Goal: Use online tool/utility: Use online tool/utility

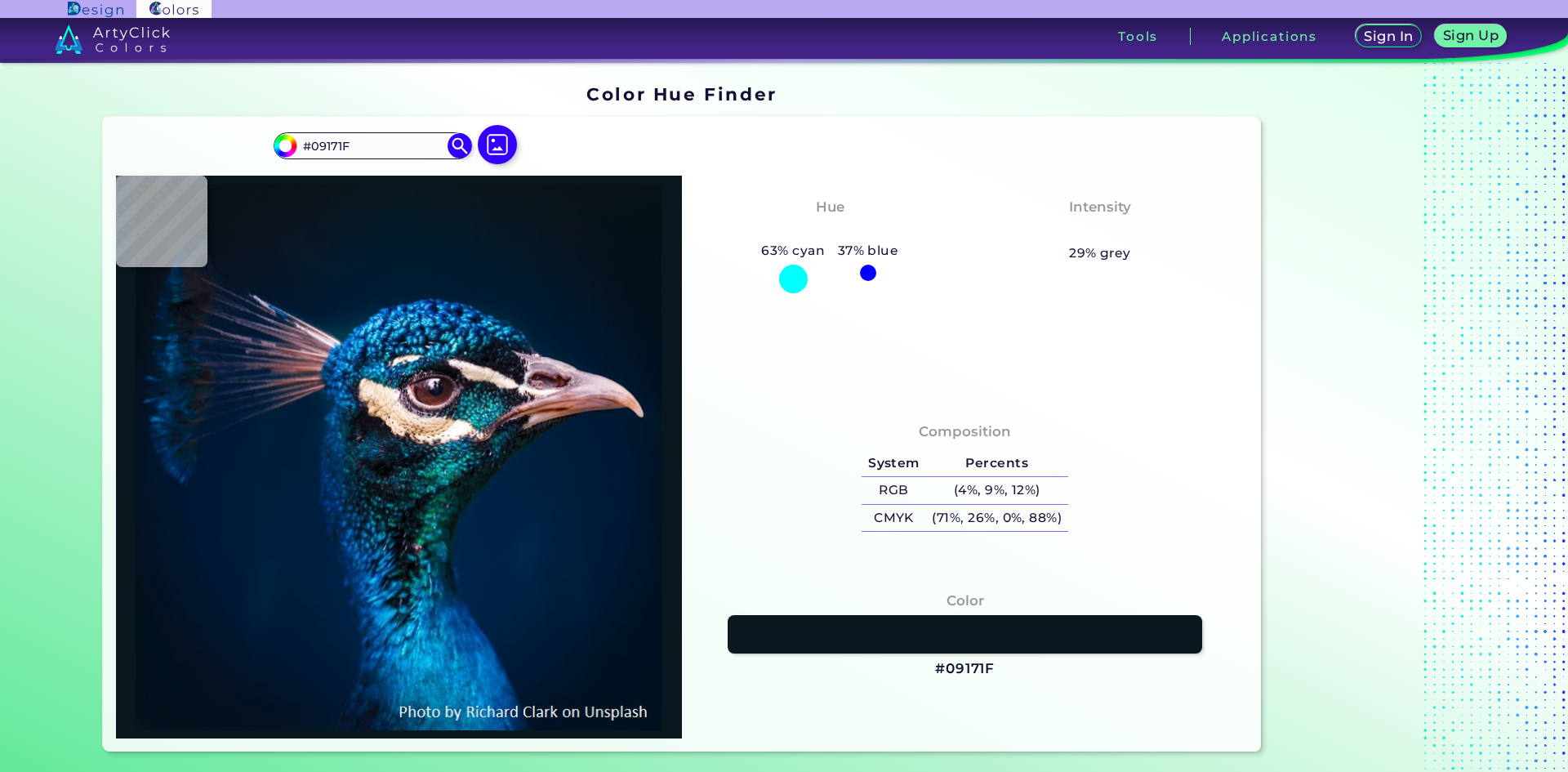
type input "#000000"
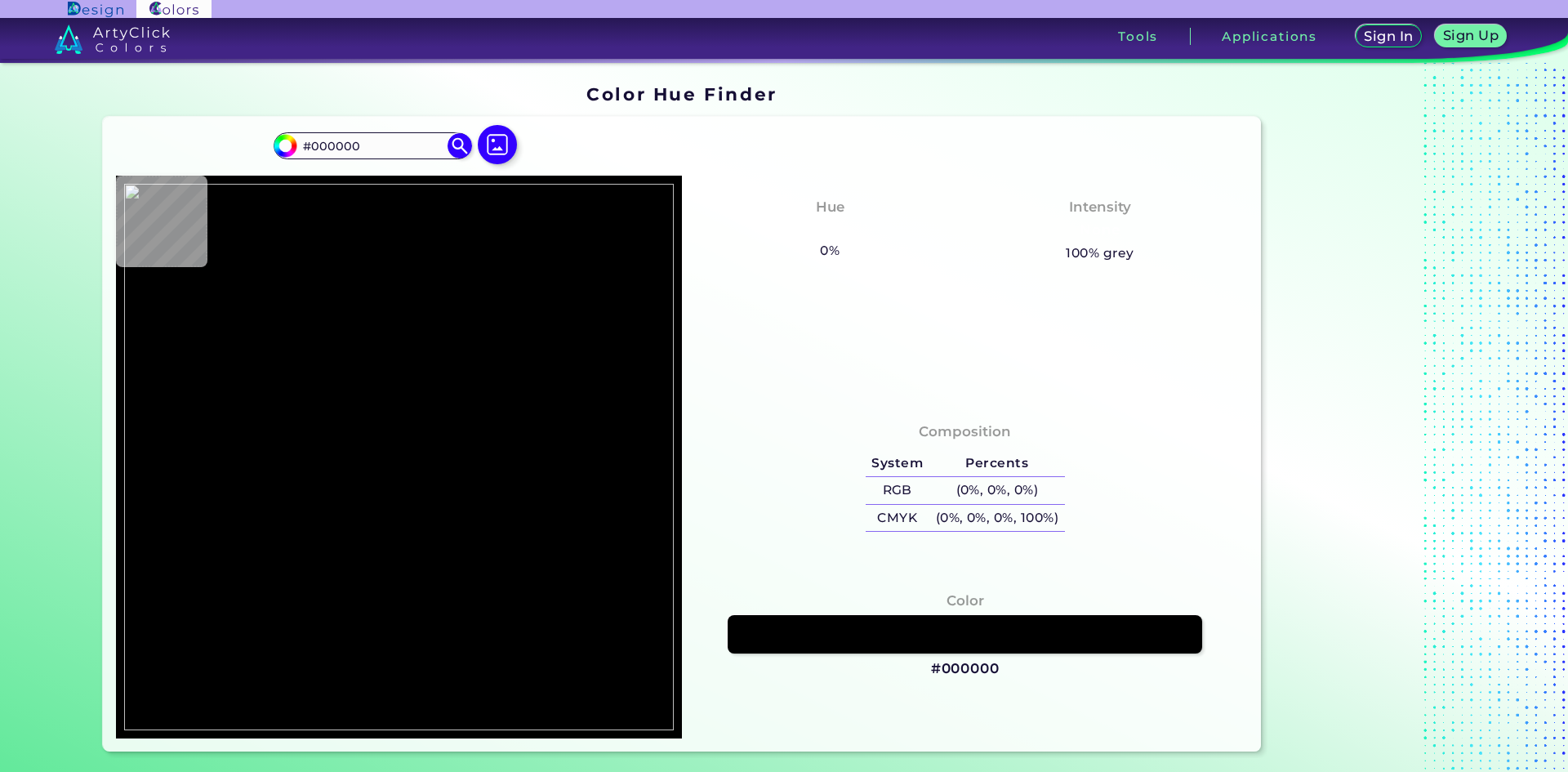
type input "#e2e2e2"
type input "#E2E2E2"
type input "#e3e3e3"
type input "#E3E3E3"
type input "#dfdbdb"
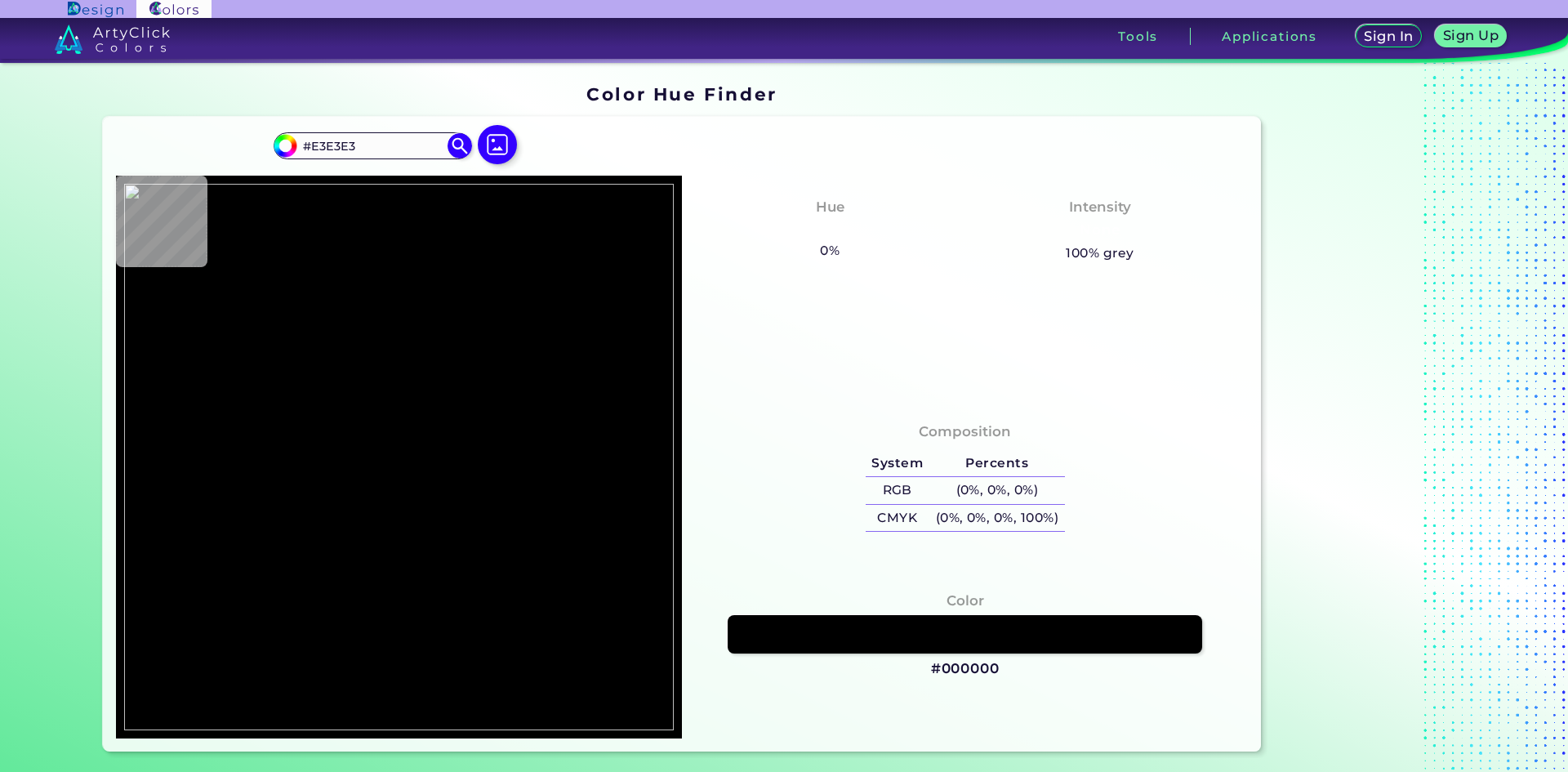
type input "#DFDBDB"
type input "#ba0505"
type input "#BA0505"
type input "#bd0707"
type input "#BD0707"
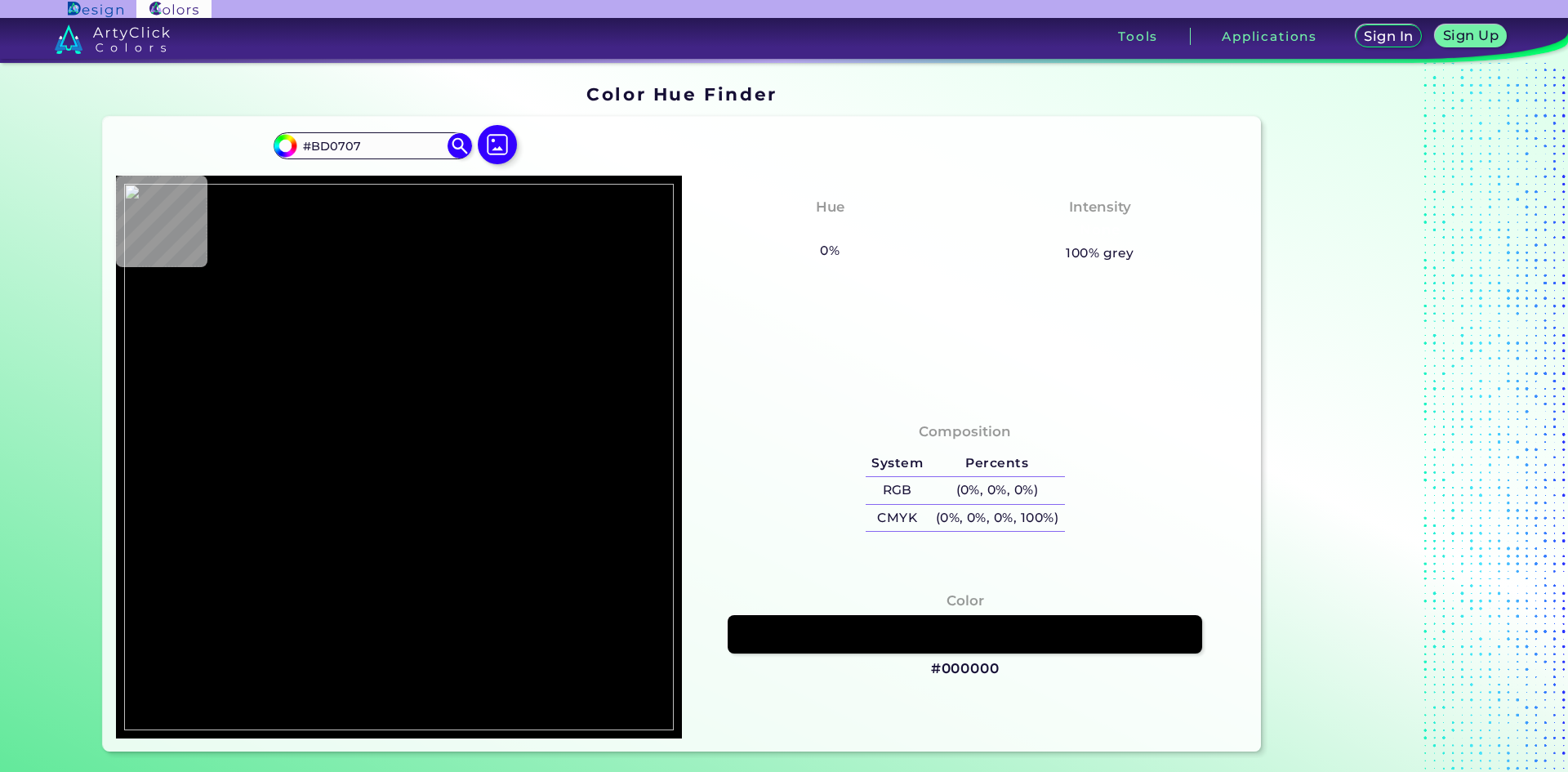
type input "#be0808"
type input "#BE0808"
type input "#efefef"
type input "#EFEFEF"
type input "#ad0d0d"
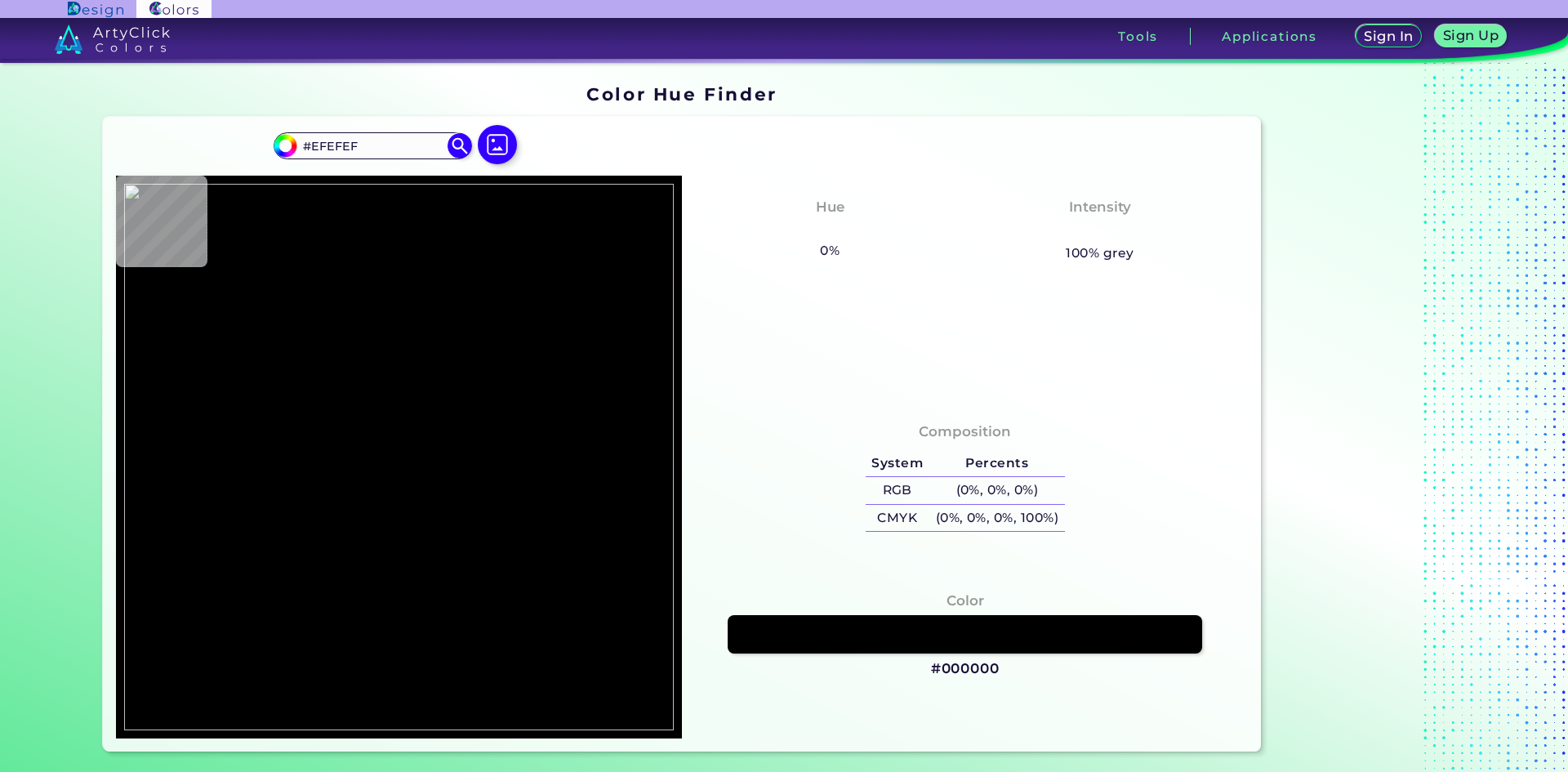
type input "#AD0D0D"
type input "#c41212"
type input "#C41212"
type input "#c61717"
type input "#C61717"
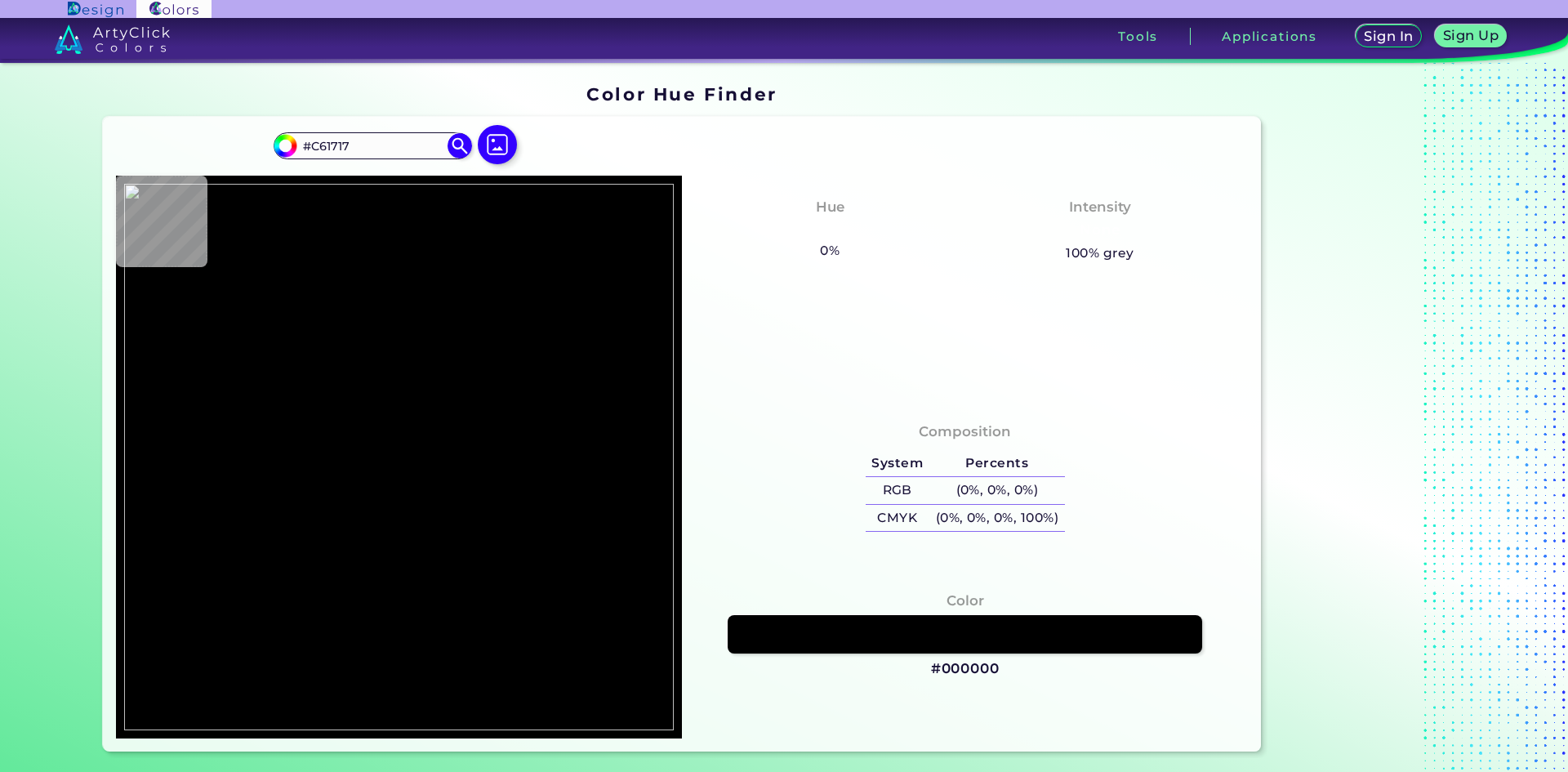
type input "#c71919"
type input "#C71919"
type input "#c91e1e"
type input "#C91E1E"
type input "#d2b5b5"
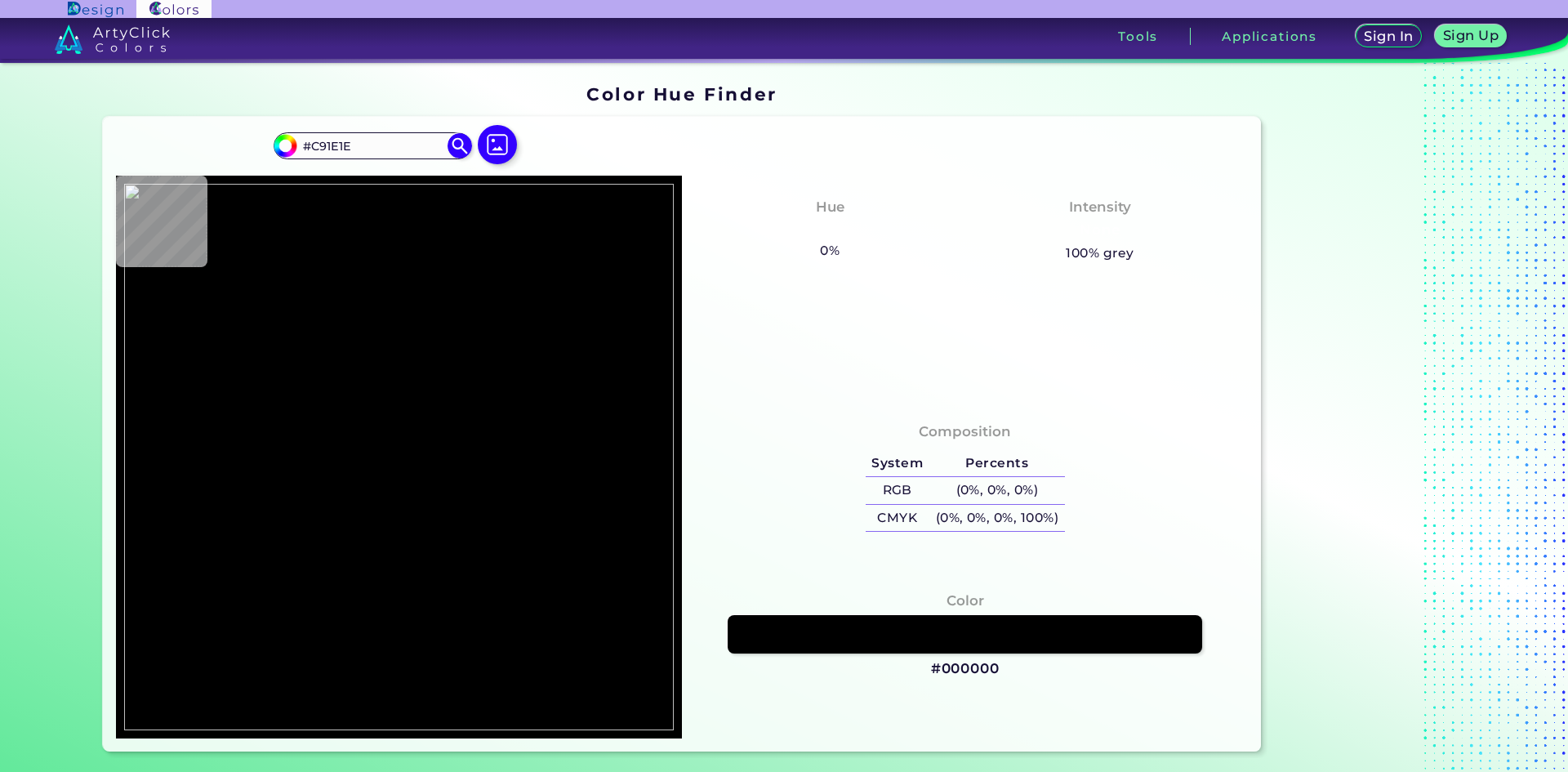
type input "#D2B5B5"
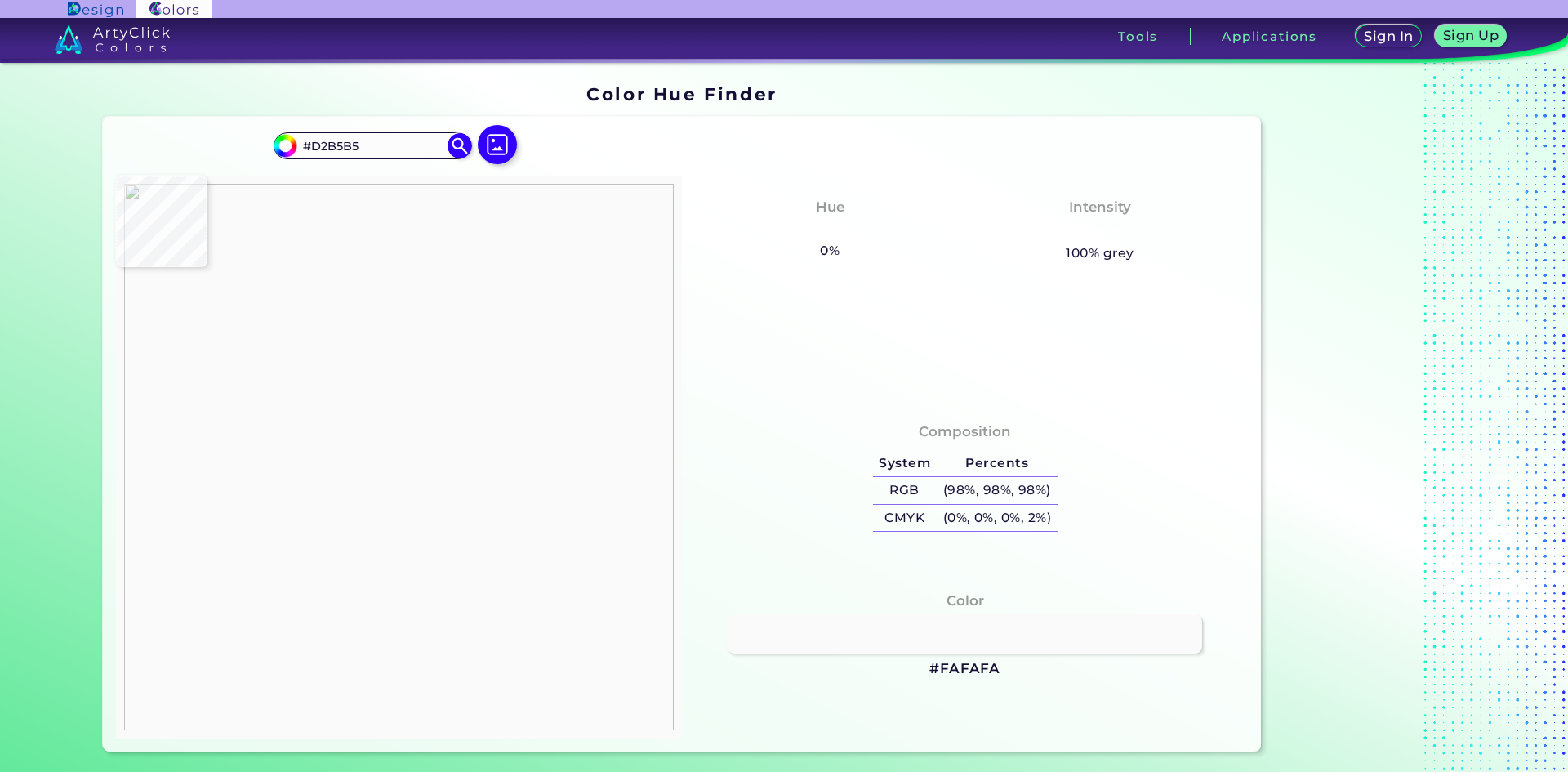
type input "#fafafa"
type input "#FAFAFA"
type input "#fdfdfd"
type input "#FDFDFD"
type input "#d53131"
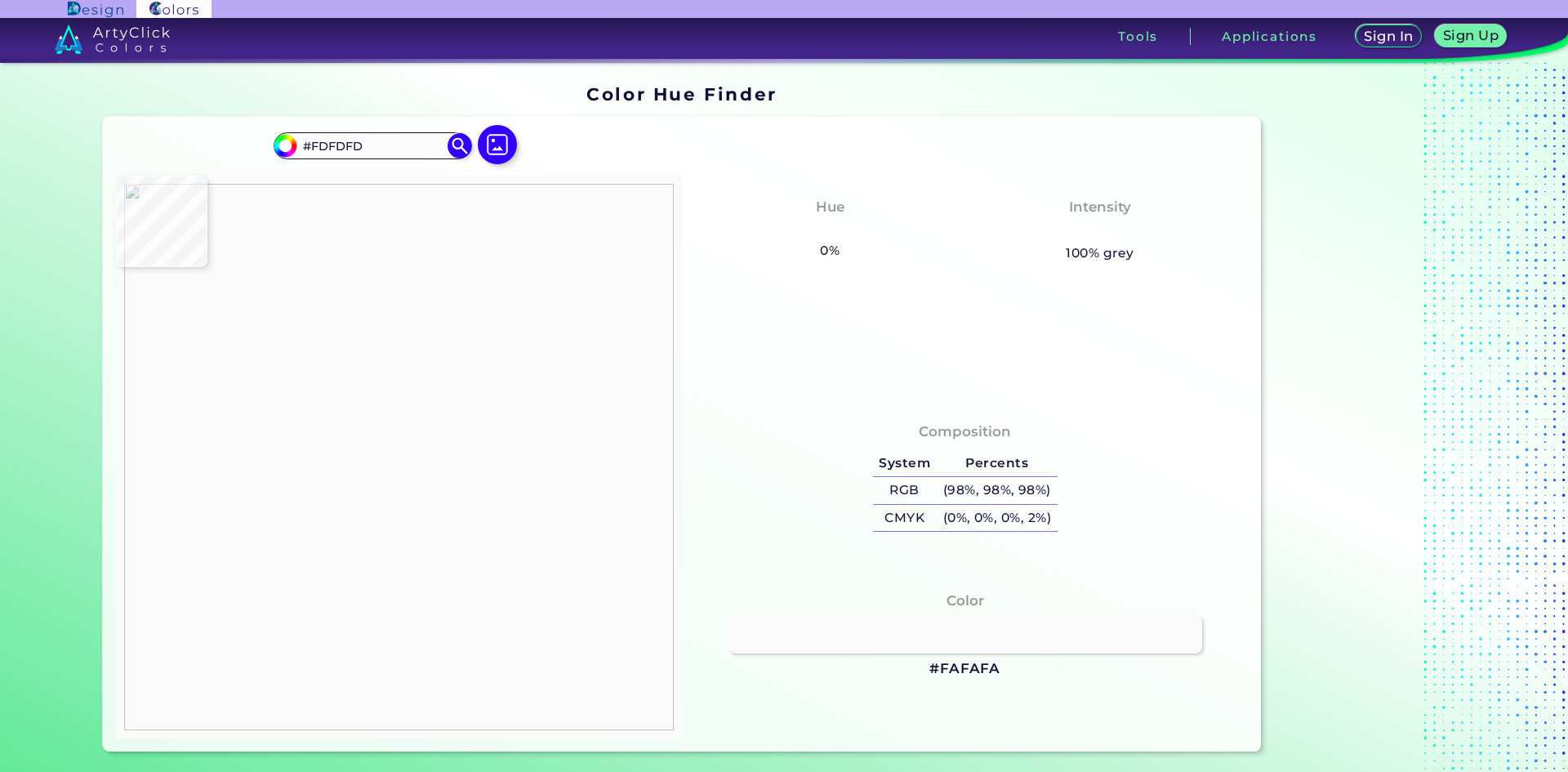
type input "#D53131"
type input "#d63232"
type input "#D63232"
type input "#d53131"
type input "#D53131"
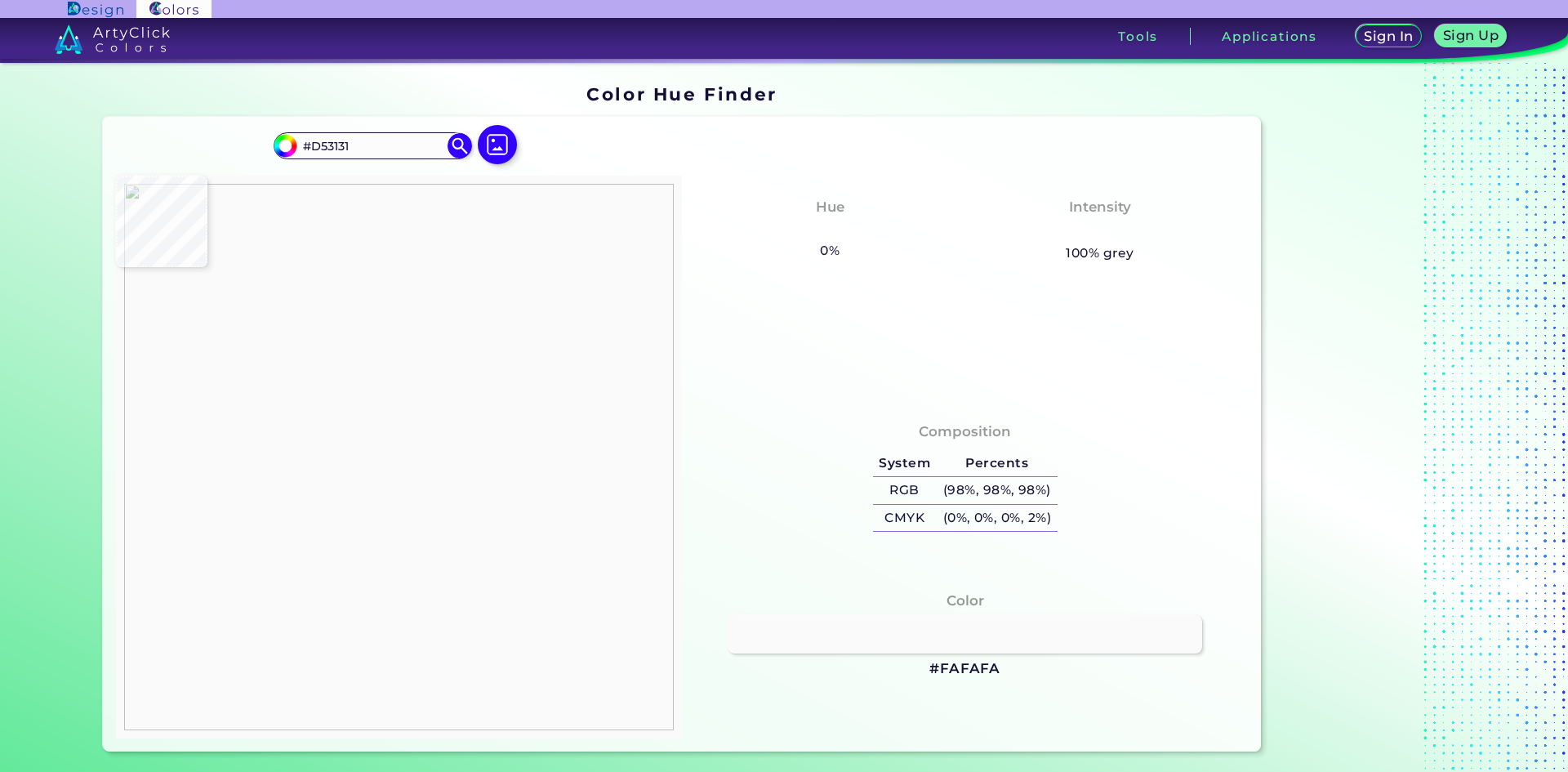
type input "#d42f2f"
type input "#D42F2F"
type input "#d4d4d4"
type input "#D4D4D4"
type input "#9a7c7c"
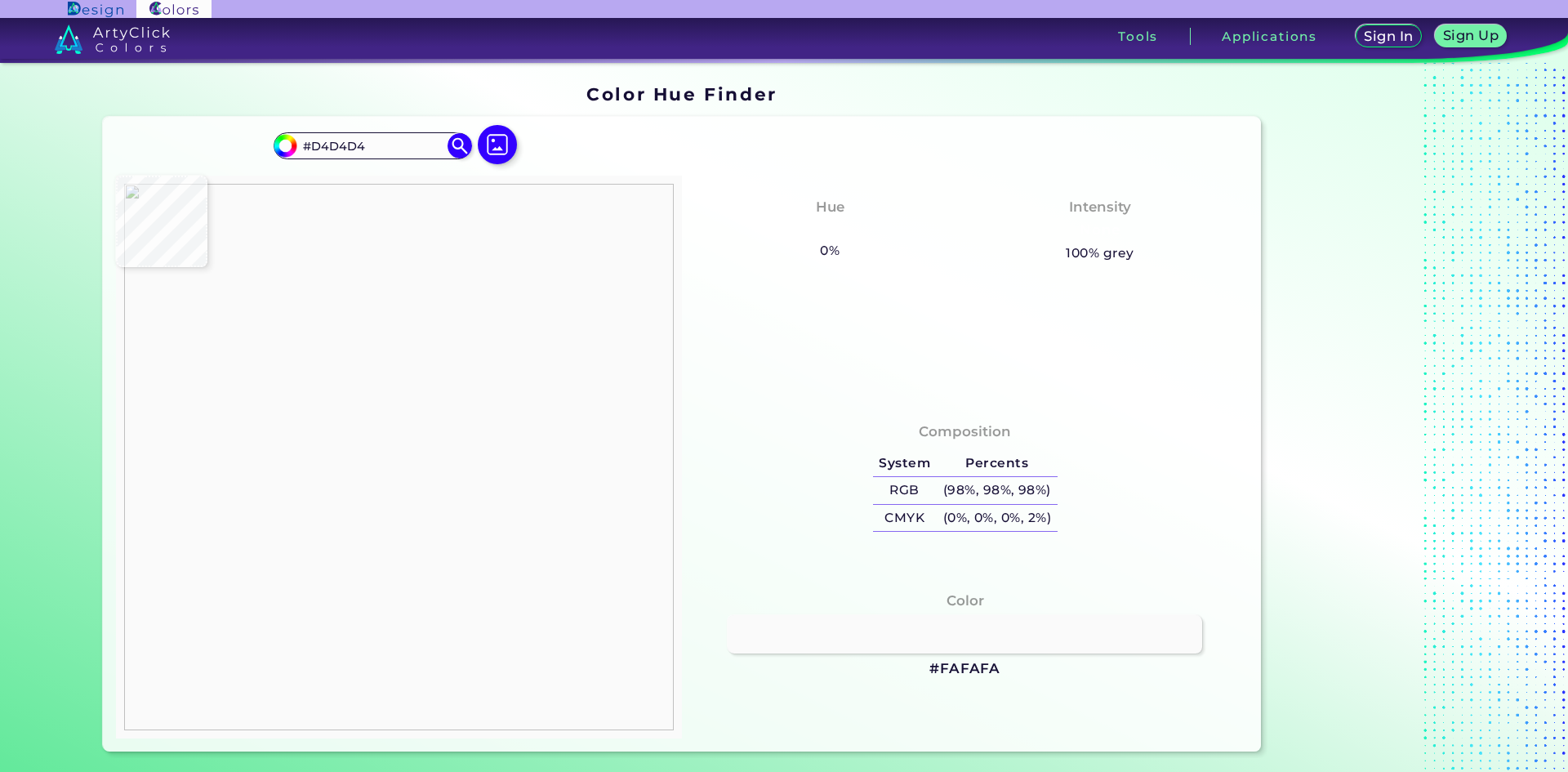
type input "#9A7C7C"
type input "#d02929"
type input "#D02929"
type input "#cf2828"
type input "#CF2828"
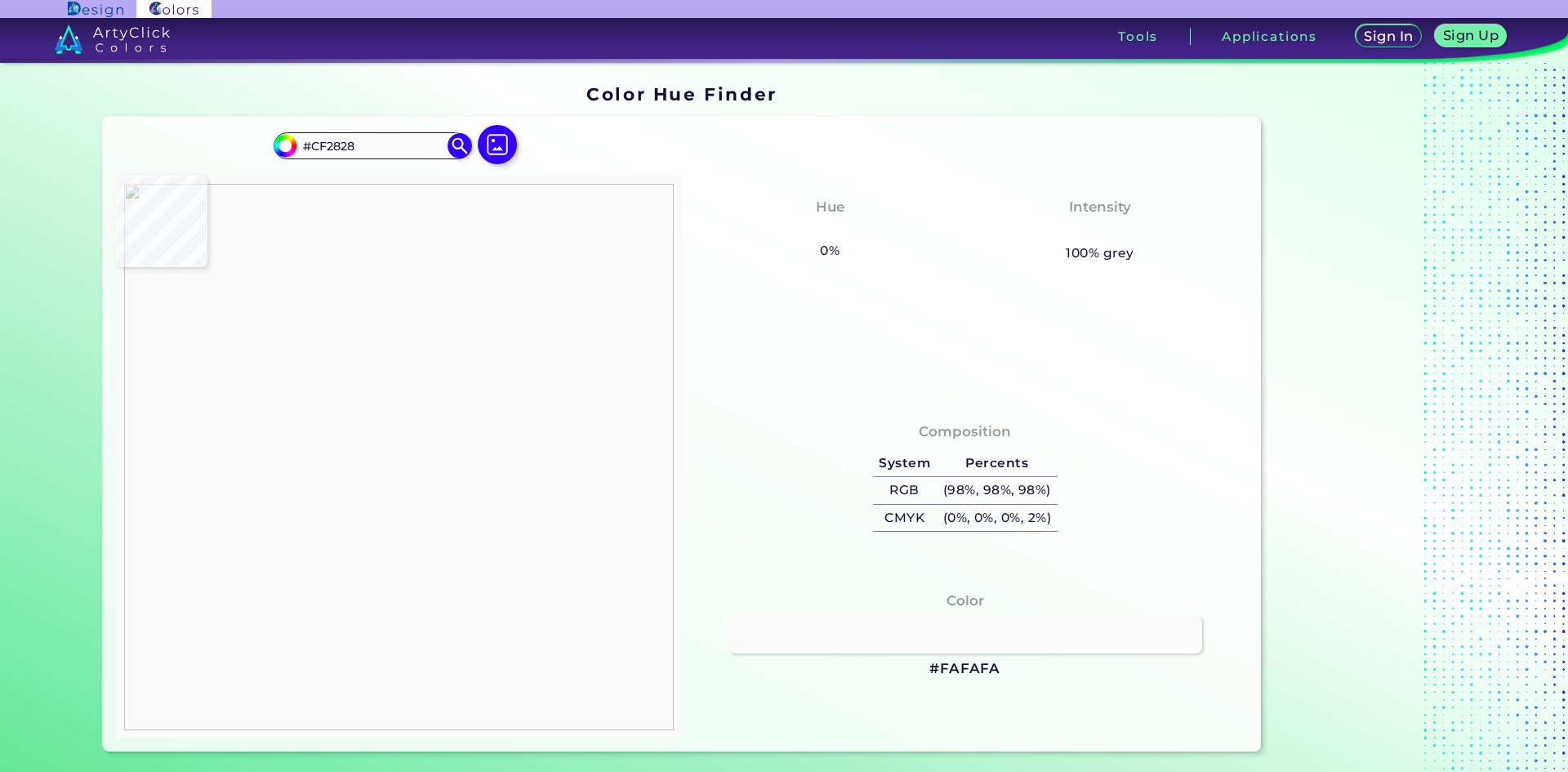
type input "#ca2b2b"
type input "#CA2B2B"
type input "#b9b5b5"
type input "#B9B5B5"
type input "#bd3737"
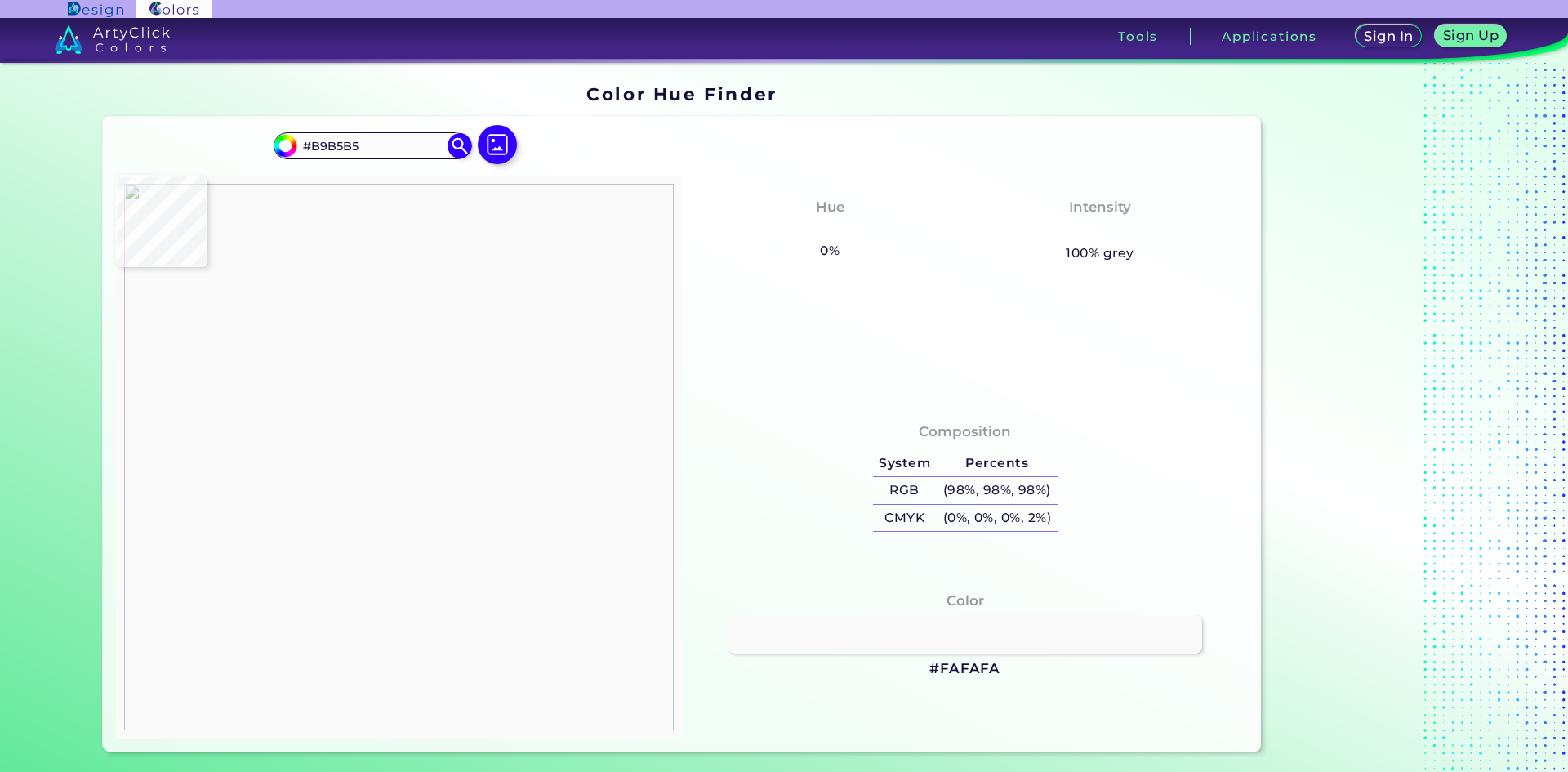
type input "#BD3737"
type input "#938b8b"
type input "#938B8B"
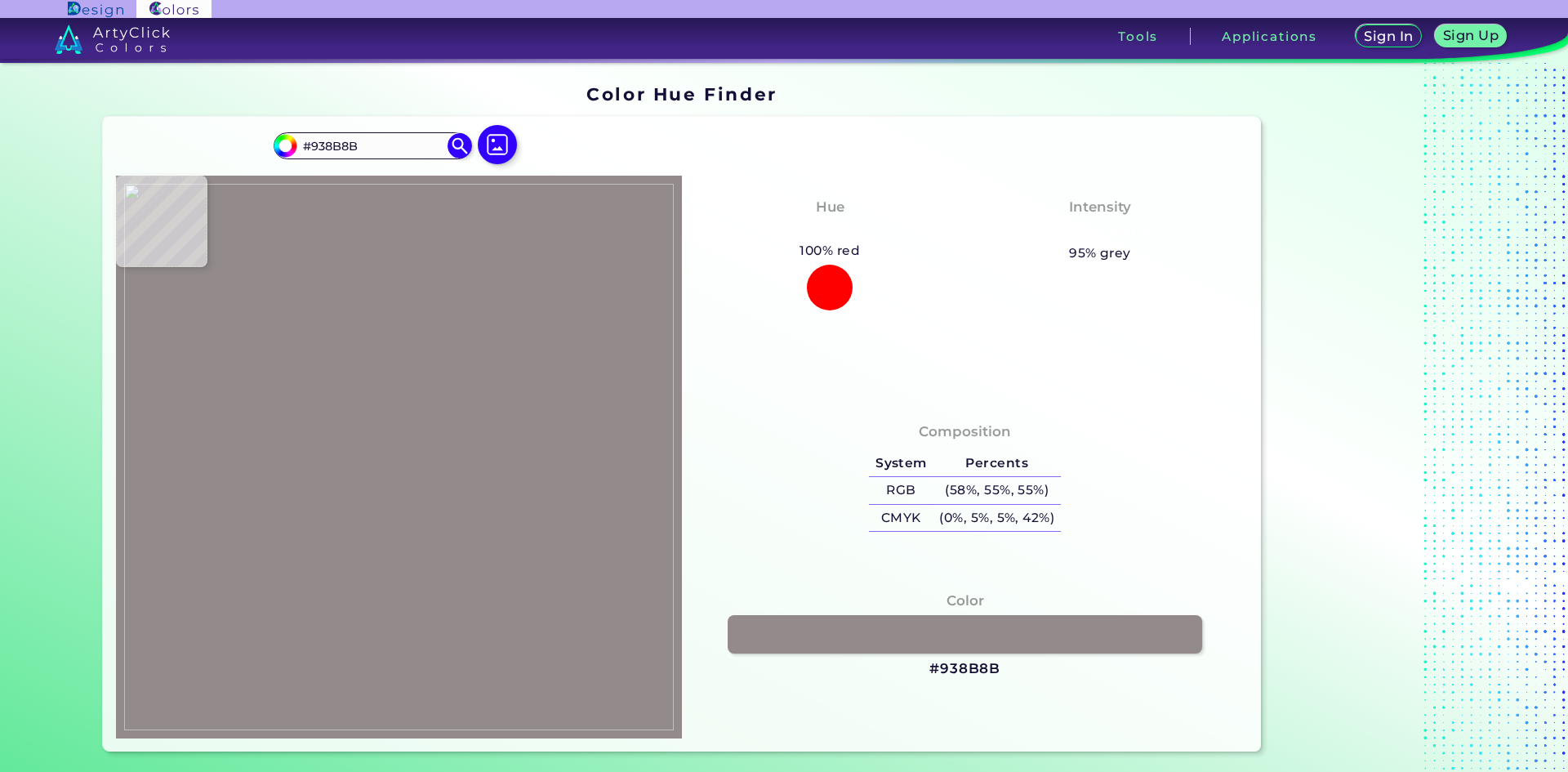
type input "#cd2323"
type input "#CD2323"
type input "#cb2121"
type input "#CB2121"
type input "#cb2020"
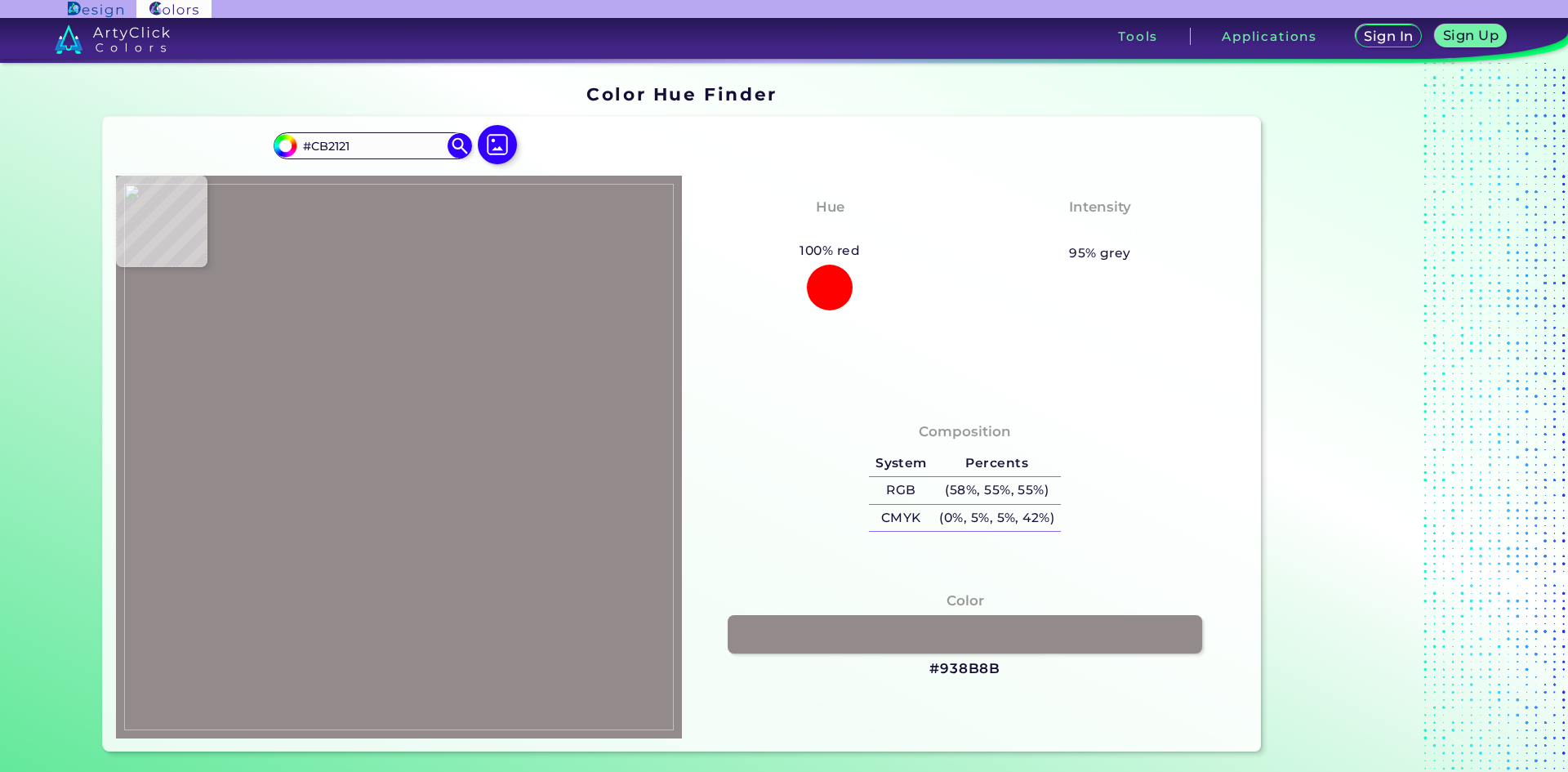
type input "#CB2020"
type input "#ca1f1f"
type input "#CA1F1F"
type input "#cb2020"
type input "#CB2020"
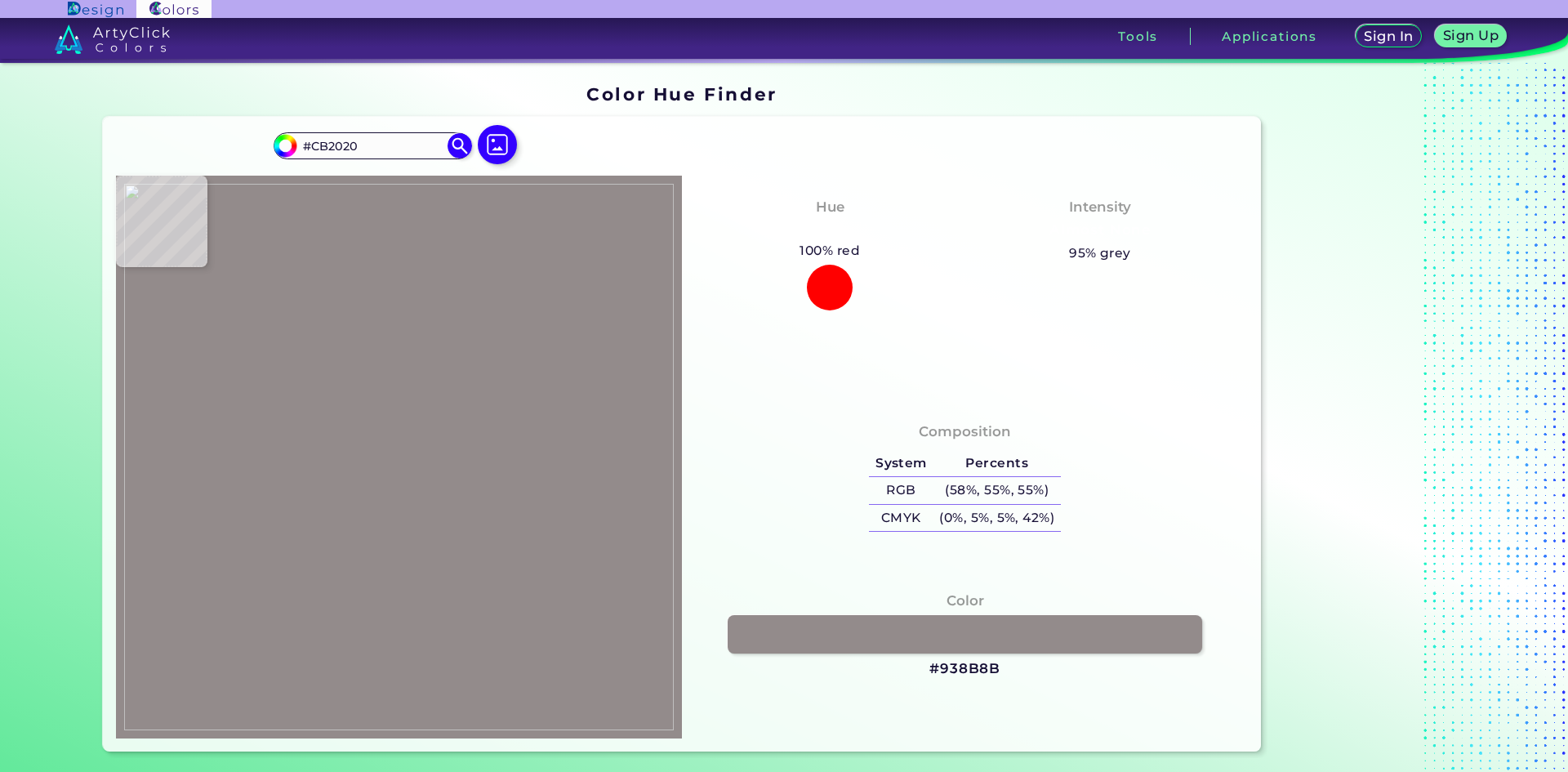
type input "#ca1f1f"
type input "#CA1F1F"
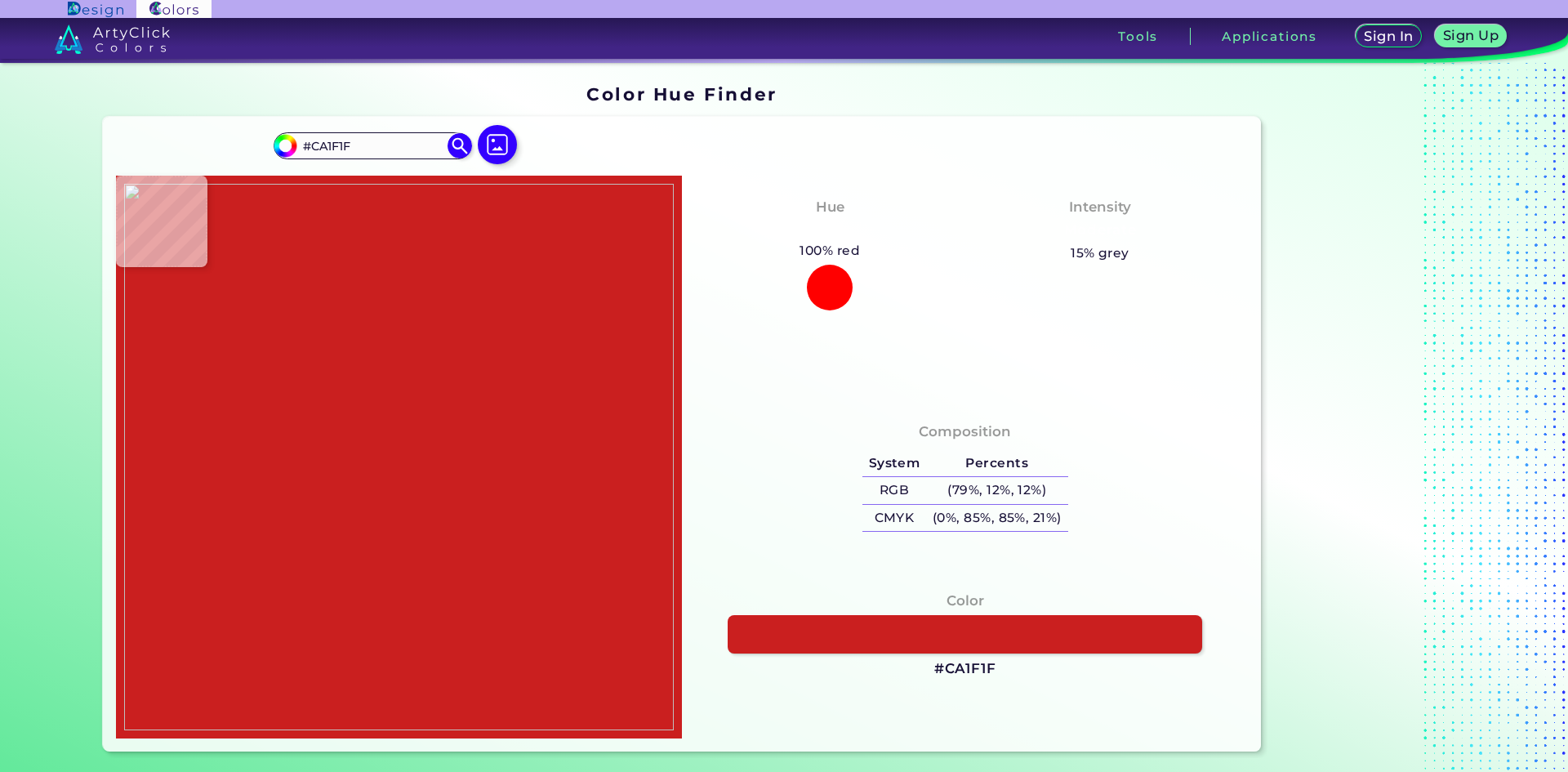
type input "#ca1e1e"
type input "#CA1E1E"
type input "#c91d1d"
type input "#C91D1D"
click at [361, 245] on img at bounding box center [399, 457] width 550 height 547
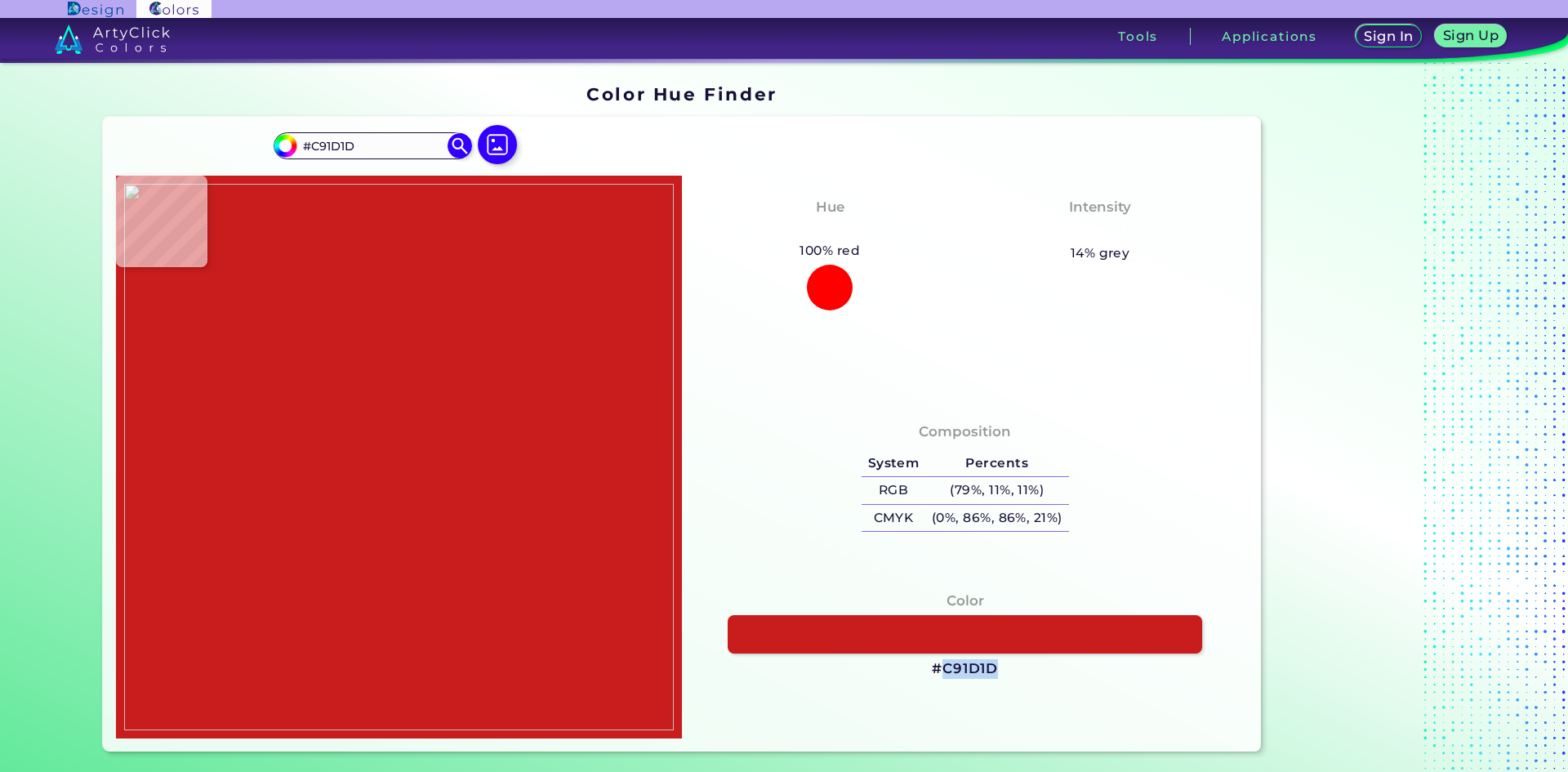
drag, startPoint x: 992, startPoint y: 667, endPoint x: 942, endPoint y: 670, distance: 50.1
click at [942, 670] on h3 "#C91D1D" at bounding box center [965, 669] width 66 height 20
copy h3 "C91D1D"
